Goal: Communication & Community: Answer question/provide support

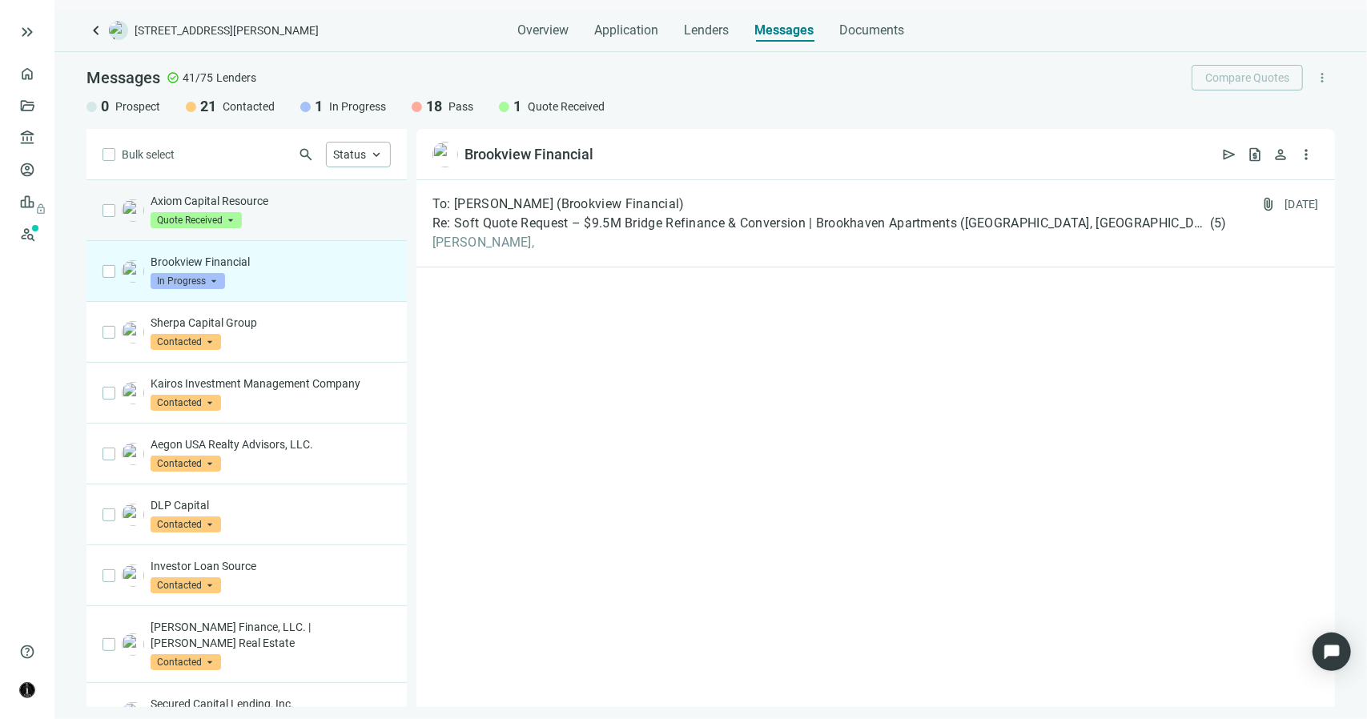
click at [288, 216] on div "Axiom Capital Resource Quote Received arrow_drop_down" at bounding box center [271, 210] width 240 height 35
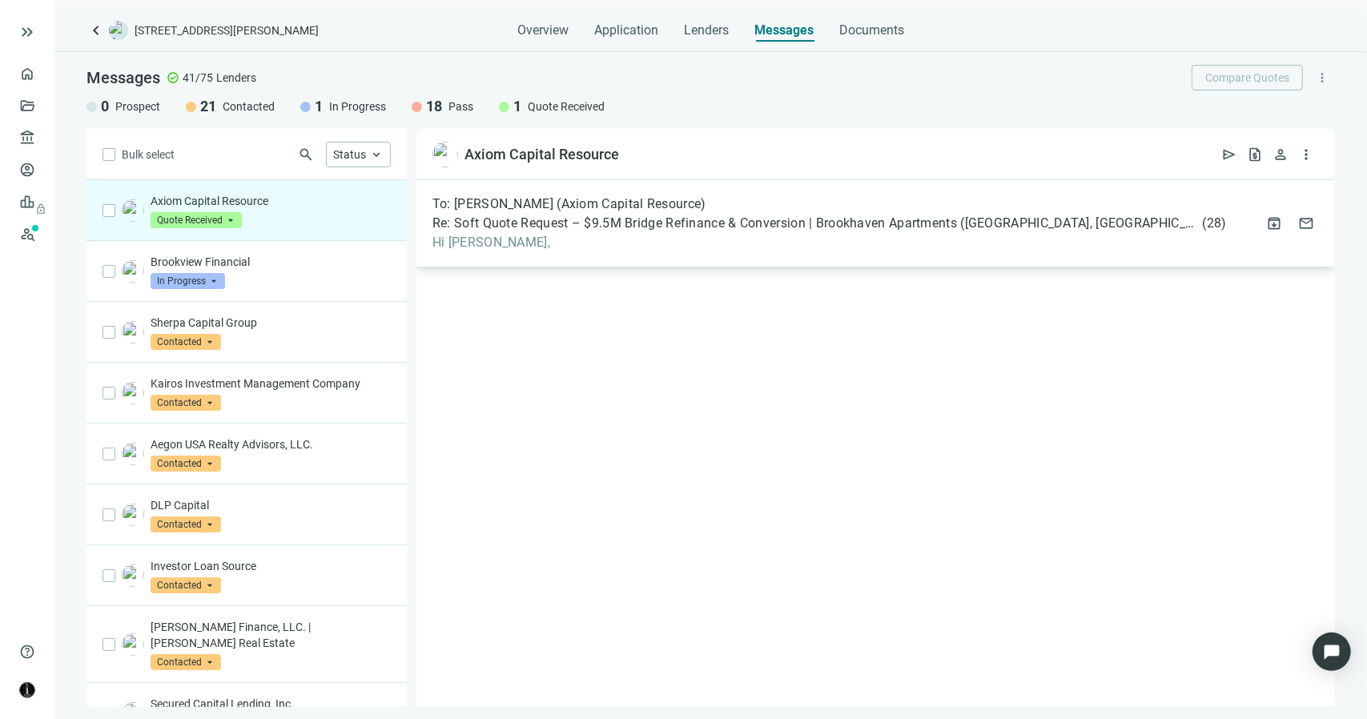
click at [535, 217] on span "Re: Soft Quote Request – $9.5M Bridge Refinance & Conversion | Brookhaven Apart…" at bounding box center [815, 223] width 767 height 16
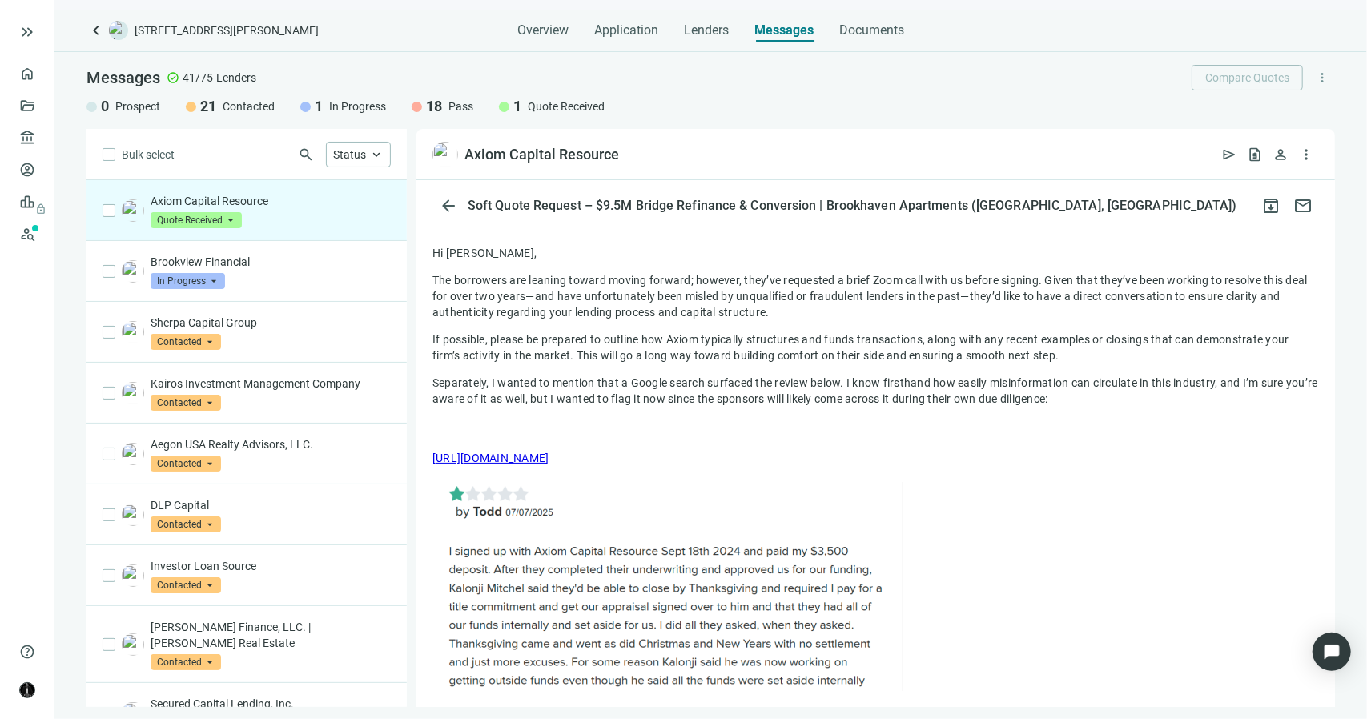
scroll to position [160, 0]
